Goal: Information Seeking & Learning: Learn about a topic

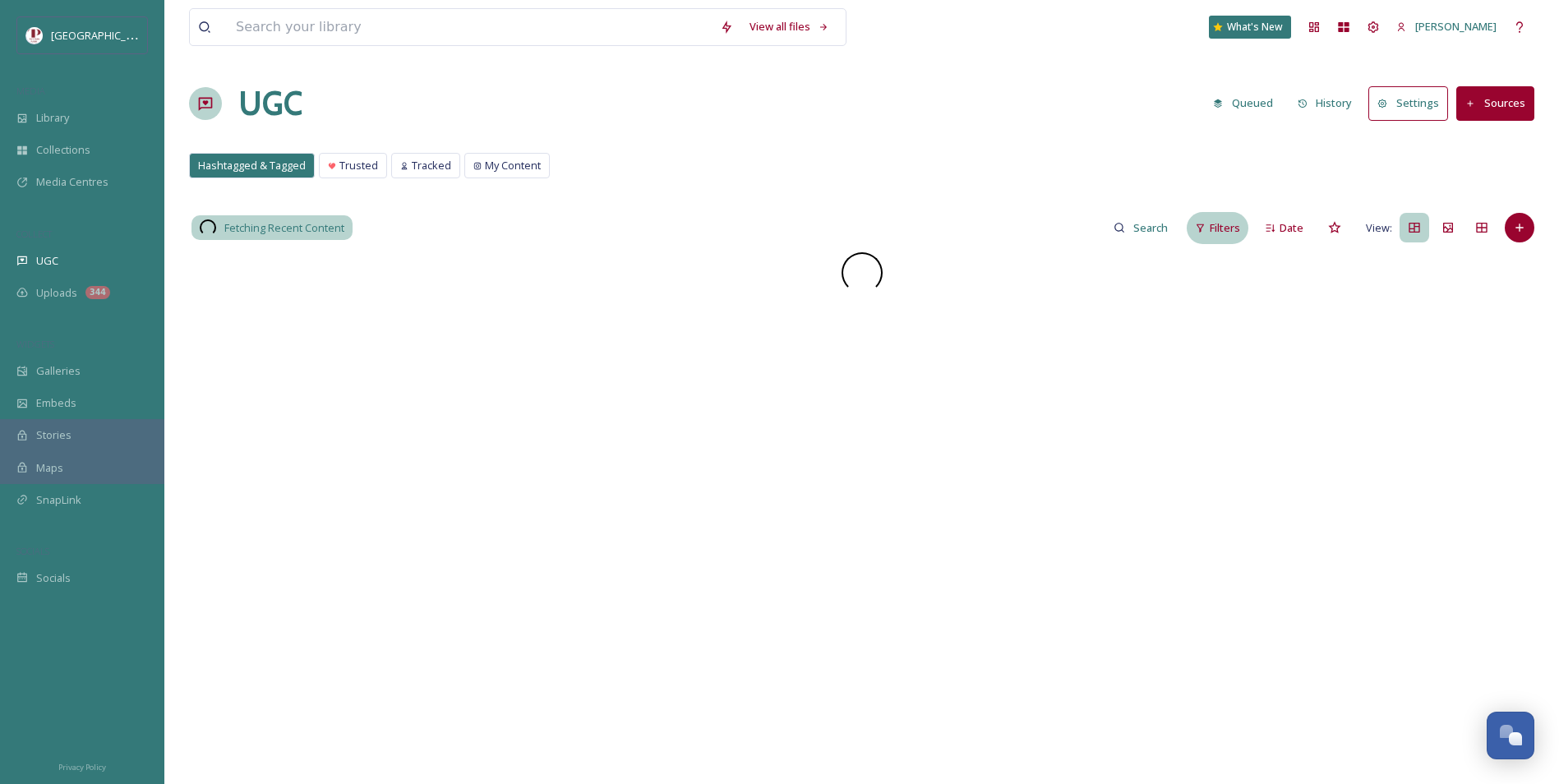
click at [1214, 239] on div "Filters" at bounding box center [1218, 228] width 62 height 32
click at [970, 432] on div "Scoring" at bounding box center [1084, 425] width 327 height 32
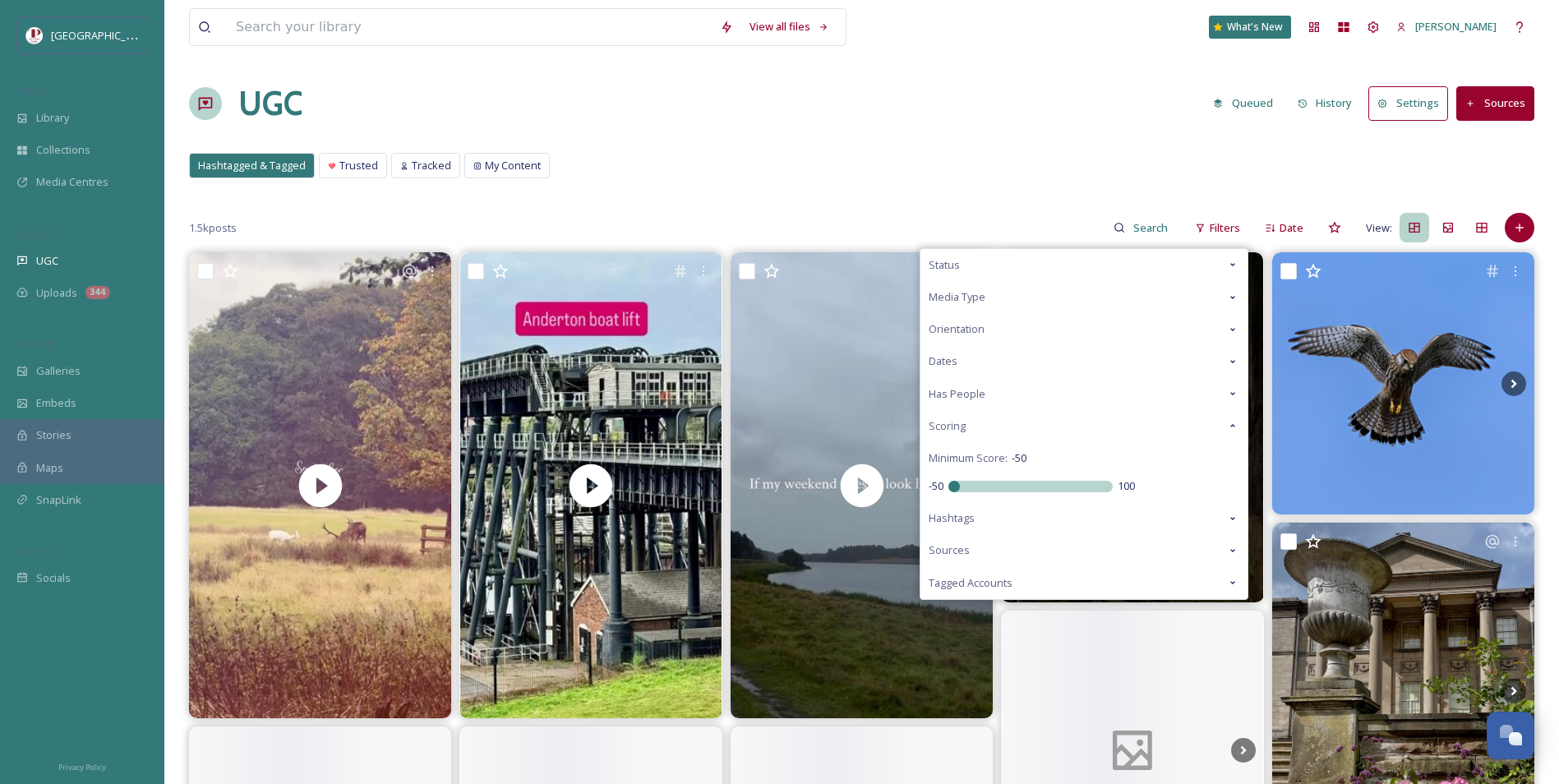
drag, startPoint x: 1035, startPoint y: 490, endPoint x: 493, endPoint y: 488, distance: 542.0
type input "-50"
click at [949, 490] on input "range" at bounding box center [1031, 486] width 165 height 12
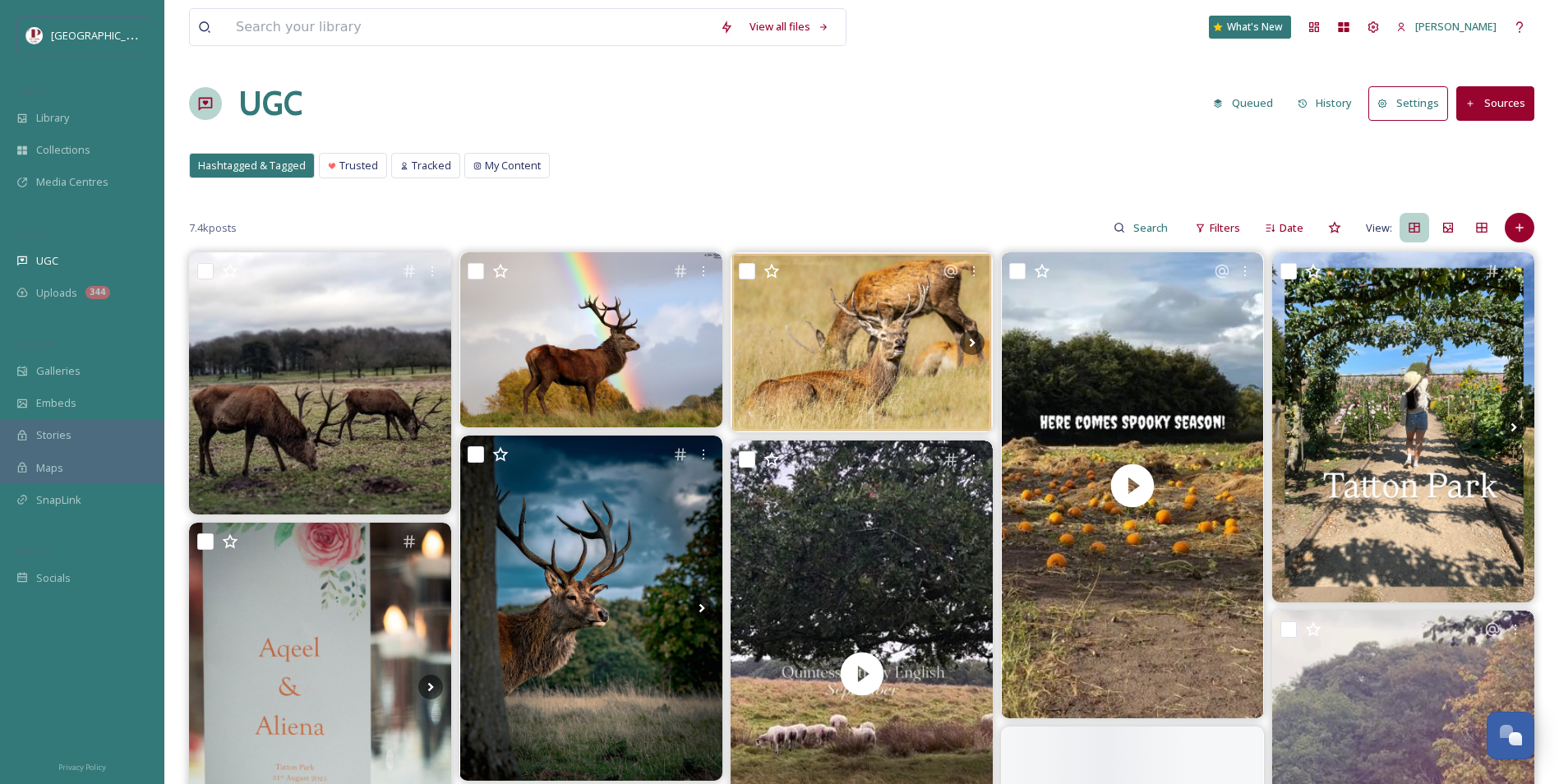
click at [708, 125] on div "UGC Queued History Settings Sources" at bounding box center [861, 104] width 1345 height 49
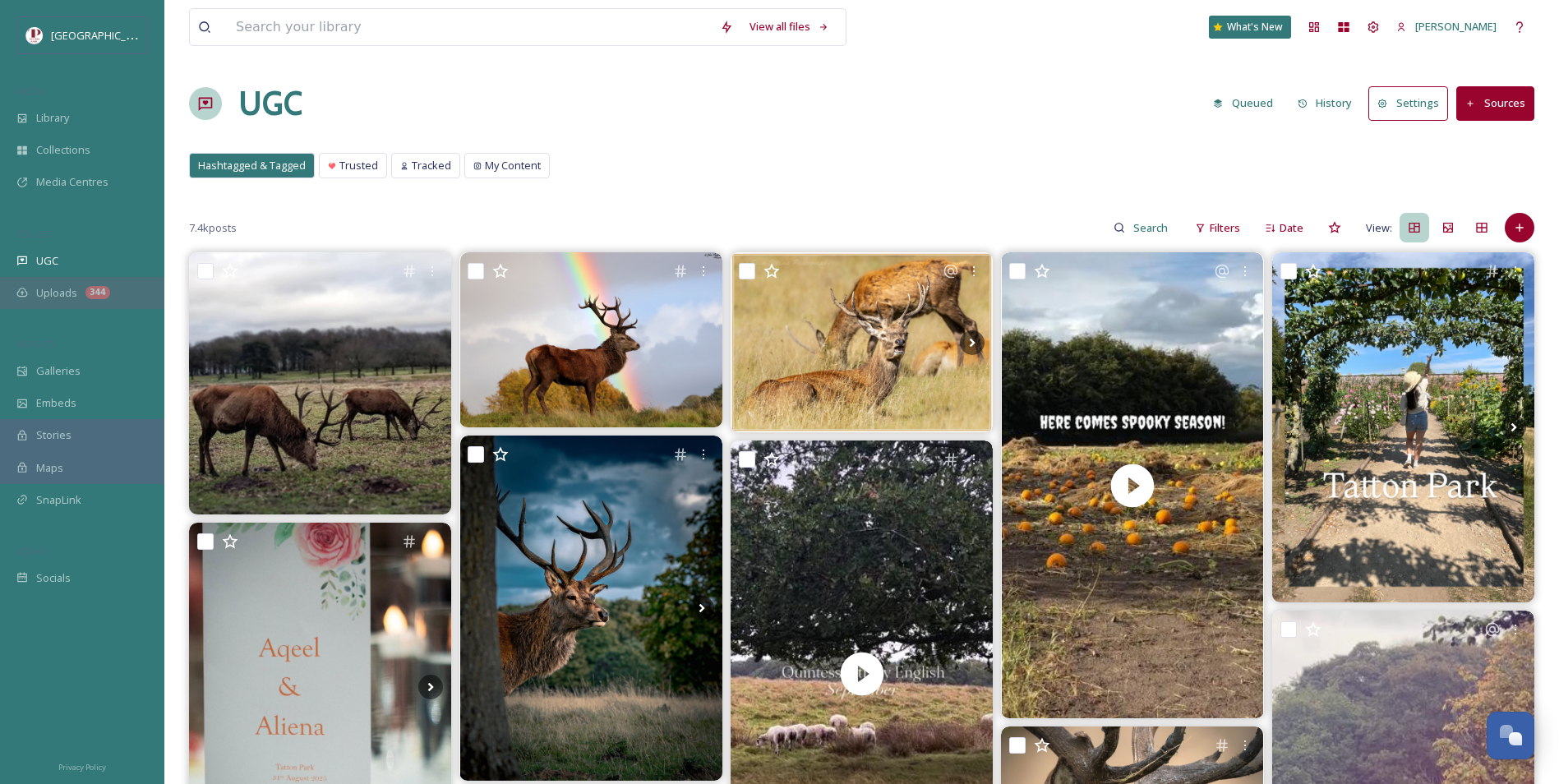
click at [88, 294] on div "344" at bounding box center [97, 292] width 25 height 13
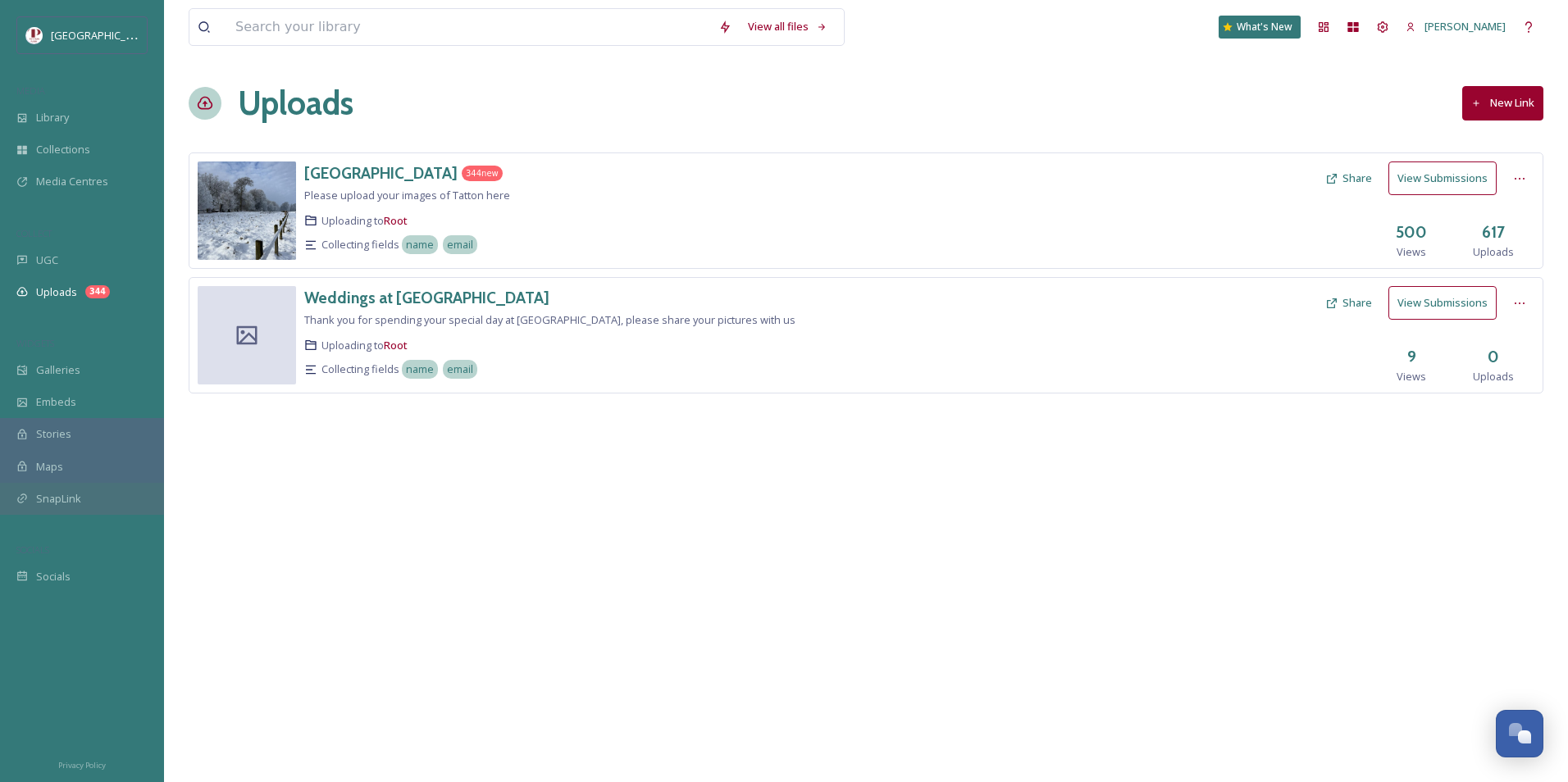
click at [119, 500] on div "SnapLink" at bounding box center [82, 499] width 164 height 32
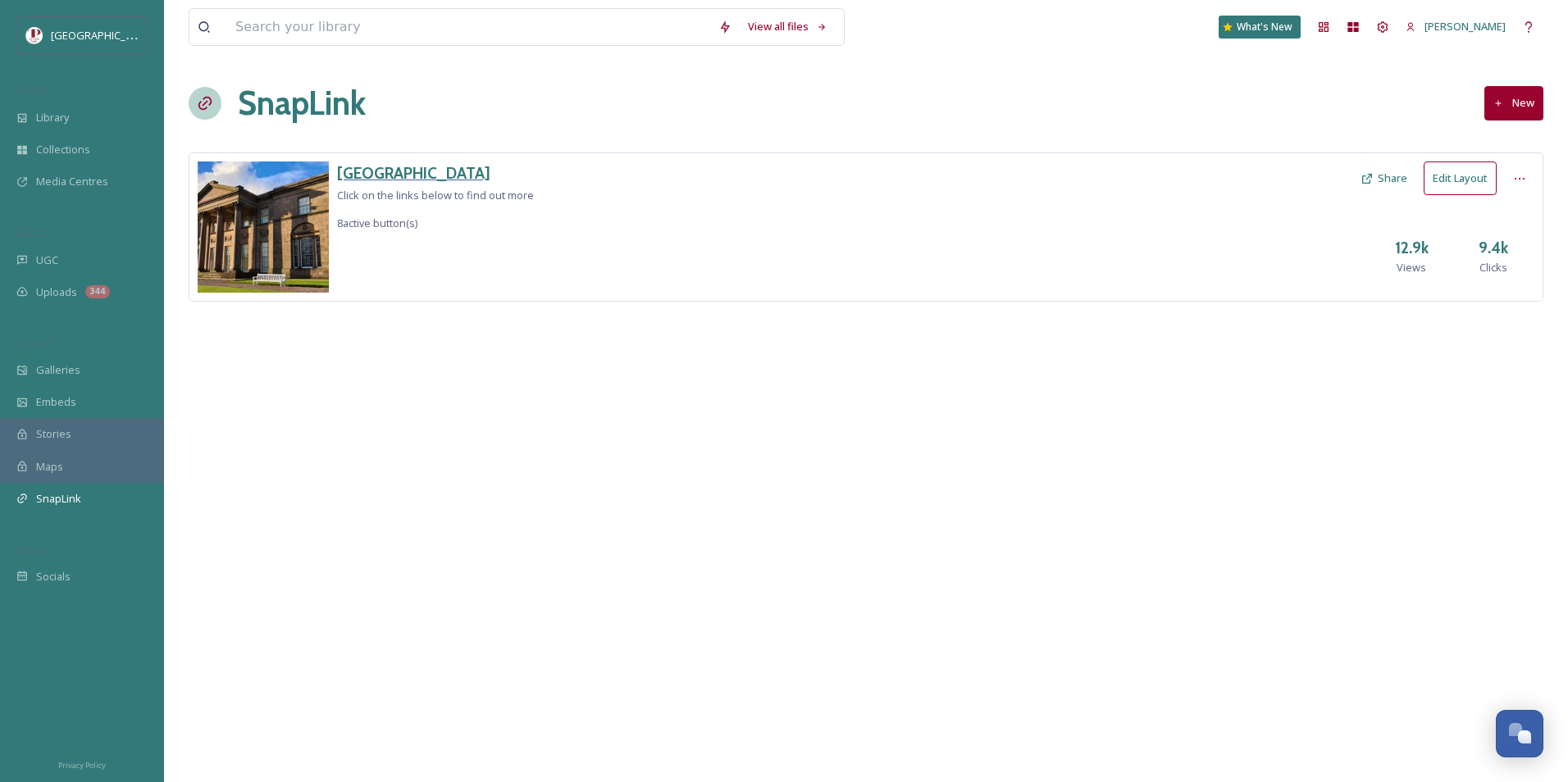
click at [366, 175] on h3 "[GEOGRAPHIC_DATA]" at bounding box center [435, 173] width 197 height 24
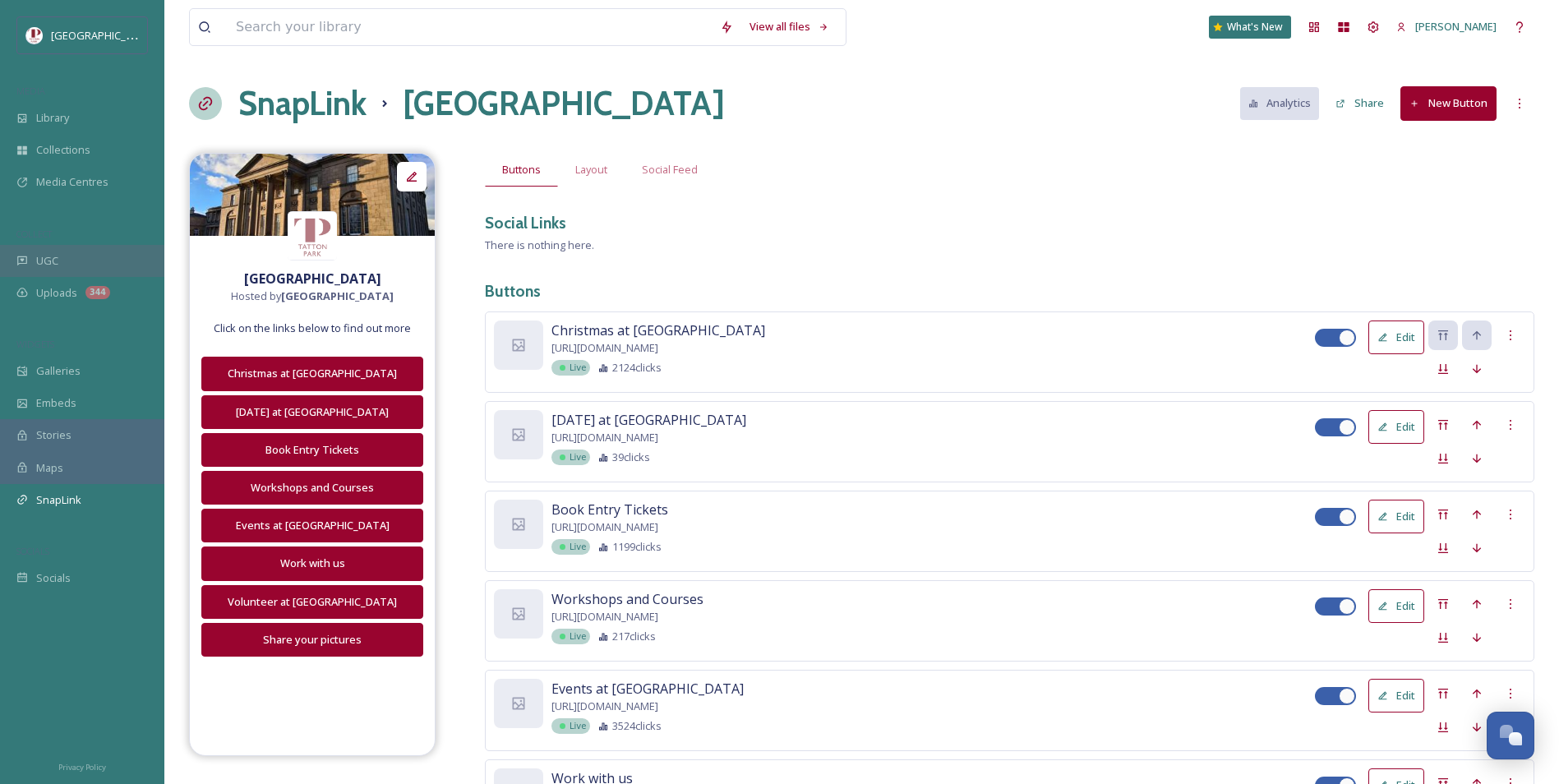
click at [106, 259] on div "UGC" at bounding box center [82, 260] width 165 height 32
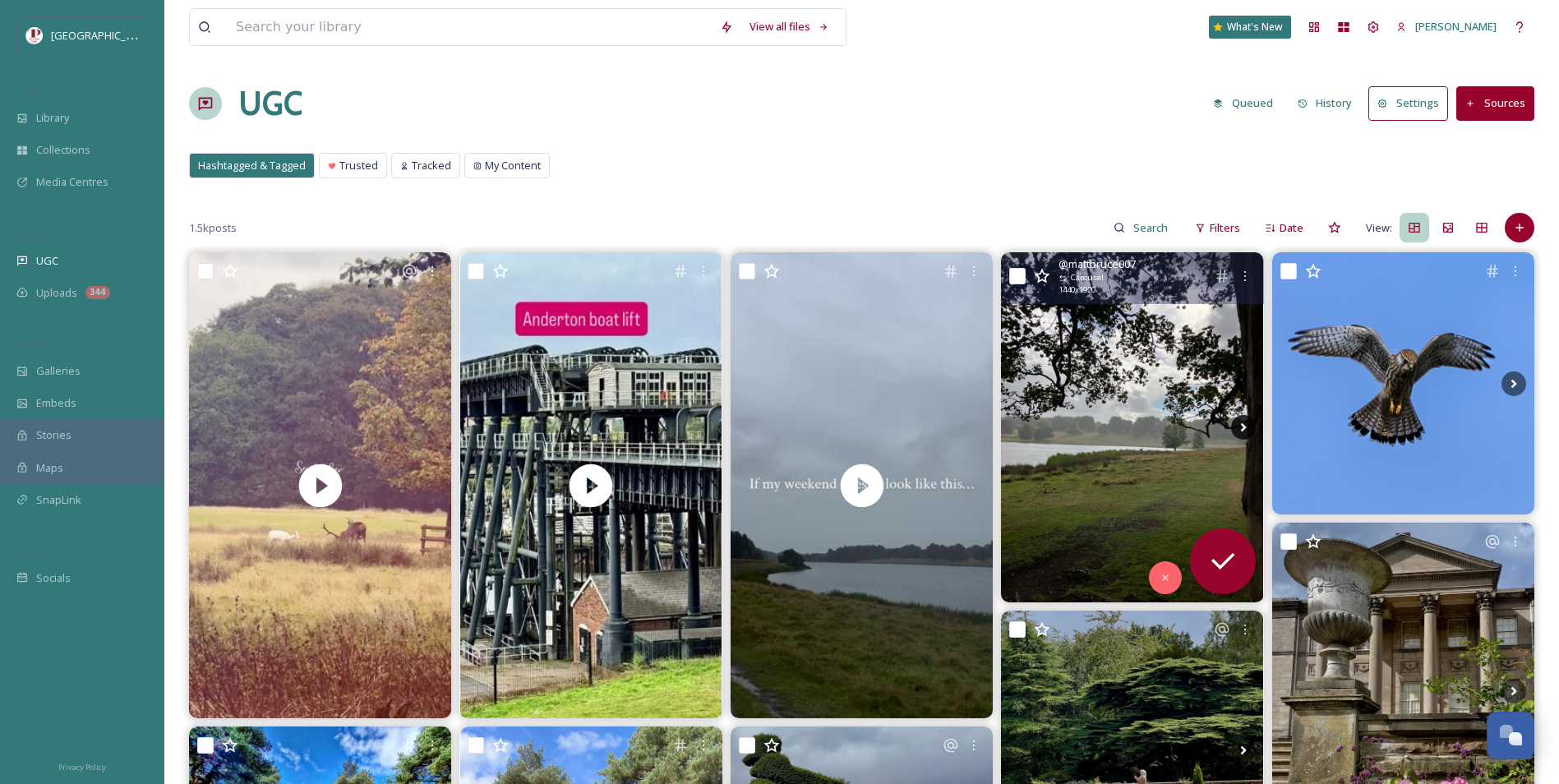
click at [1247, 431] on icon at bounding box center [1243, 427] width 25 height 25
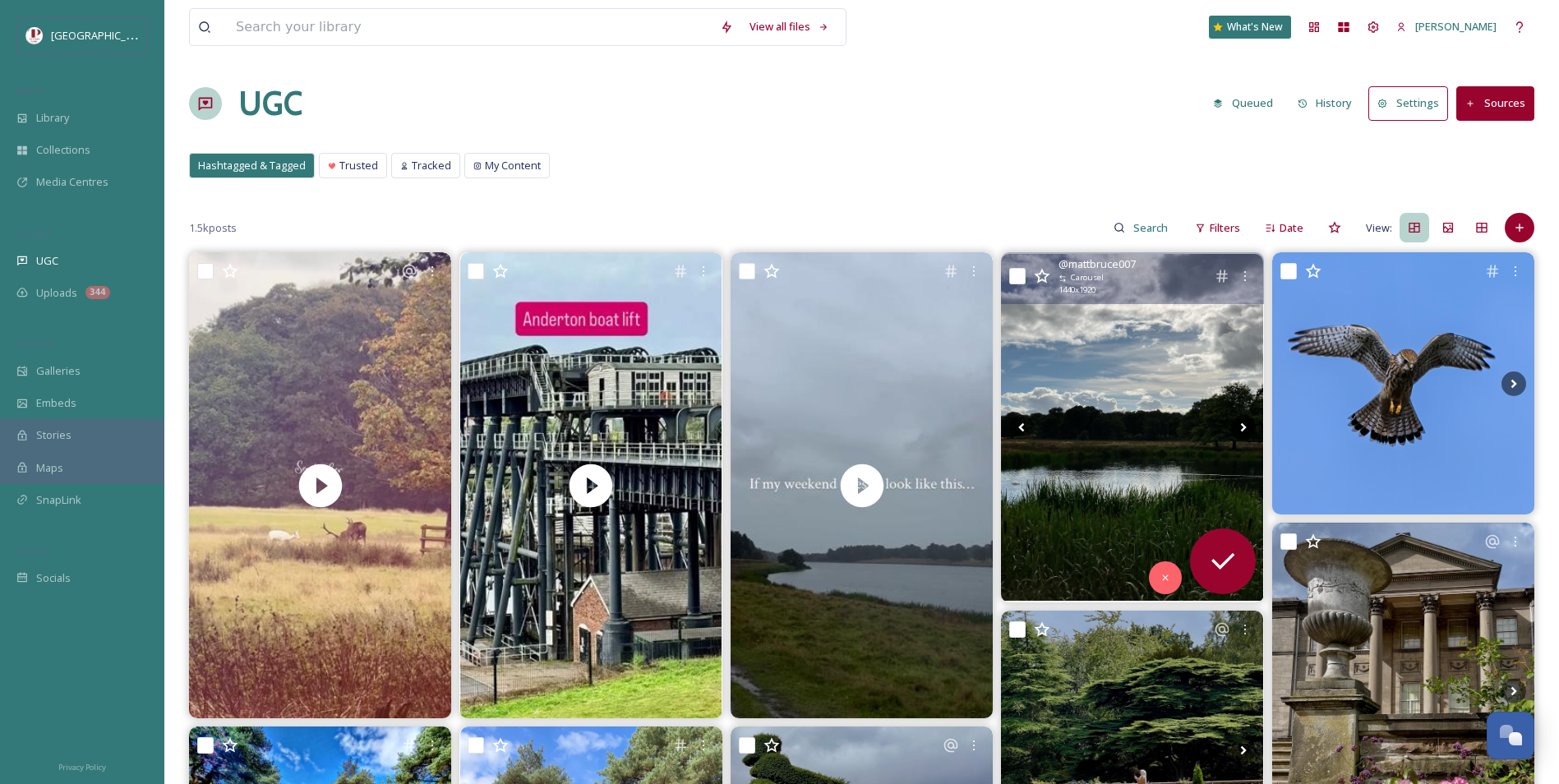
click at [1247, 431] on icon at bounding box center [1243, 427] width 25 height 25
